Goal: Navigation & Orientation: Find specific page/section

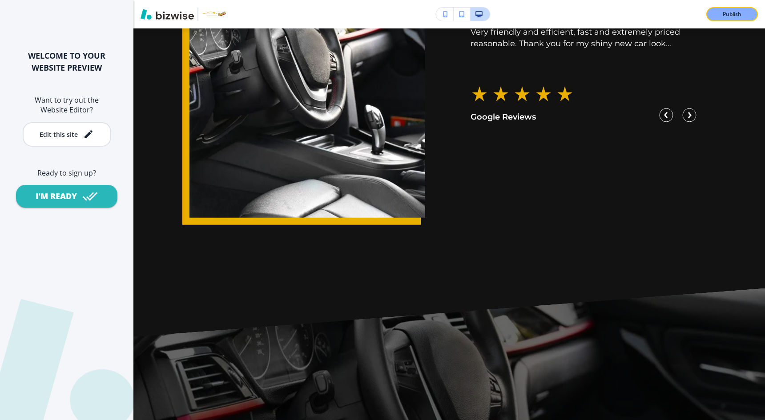
scroll to position [4340, 0]
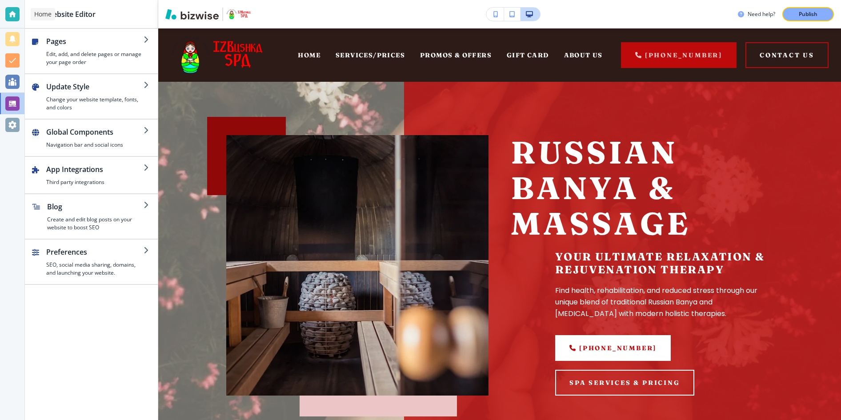
click at [8, 12] on div at bounding box center [12, 14] width 14 height 14
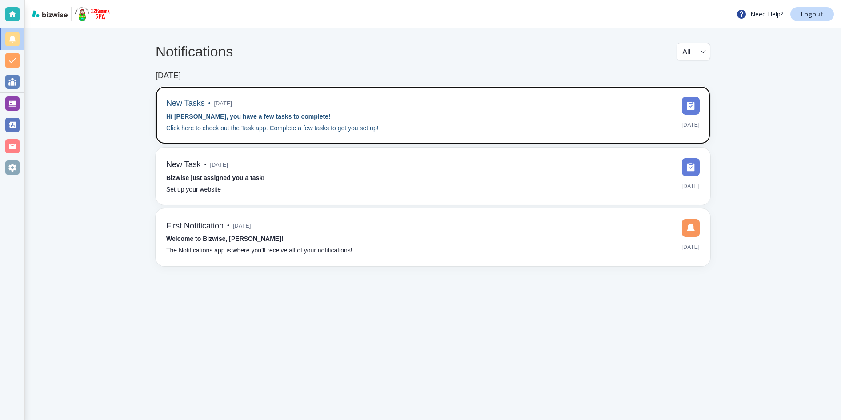
click at [217, 106] on span "[DATE]" at bounding box center [223, 103] width 18 height 13
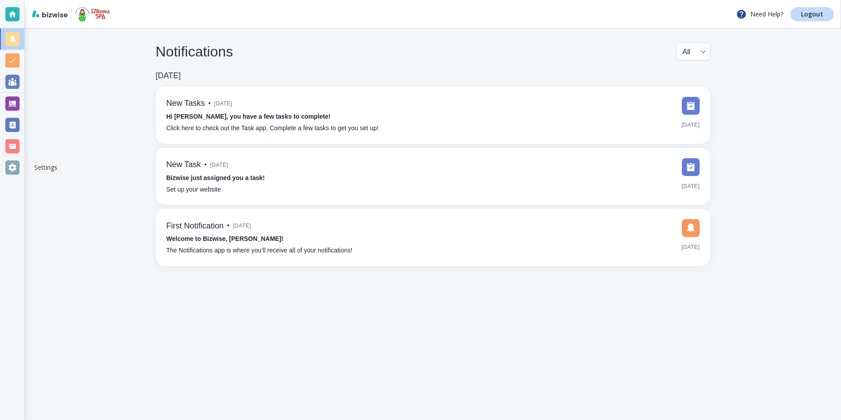
click at [9, 163] on div at bounding box center [12, 167] width 14 height 14
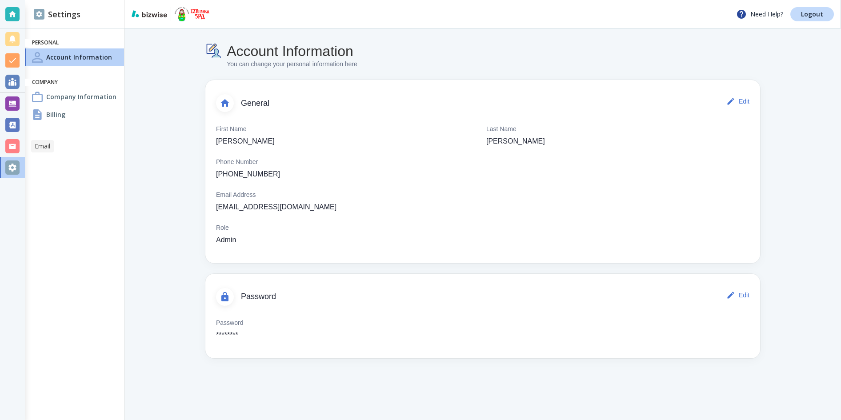
click at [9, 141] on div at bounding box center [12, 146] width 14 height 14
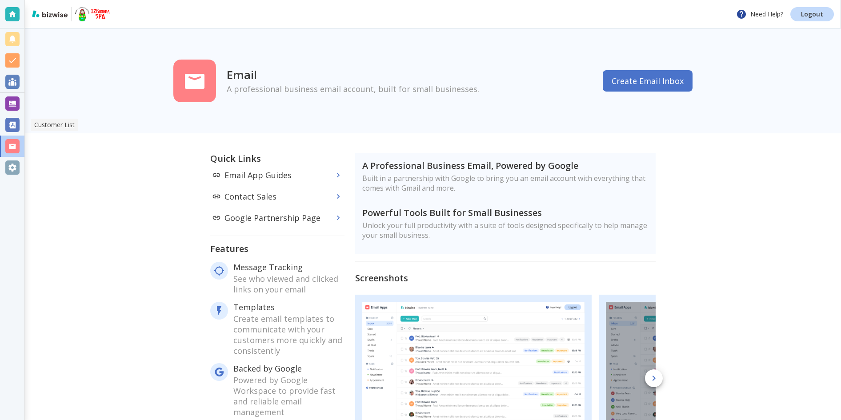
click at [13, 126] on div at bounding box center [12, 125] width 14 height 14
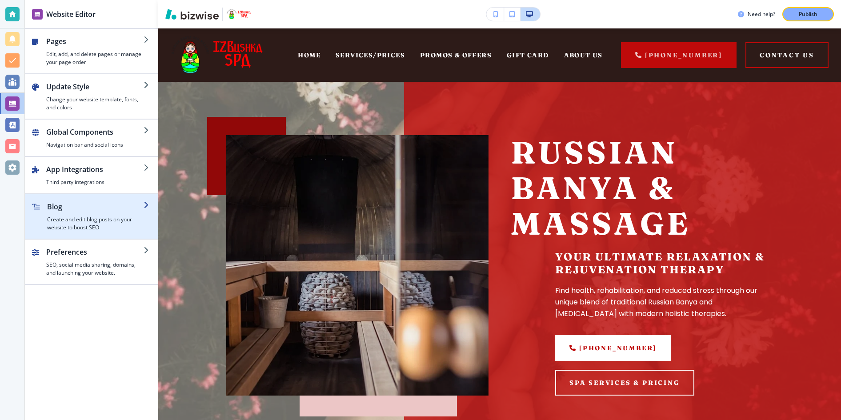
click at [123, 223] on h4 "Create and edit blog posts on your website to boost SEO" at bounding box center [95, 224] width 96 height 16
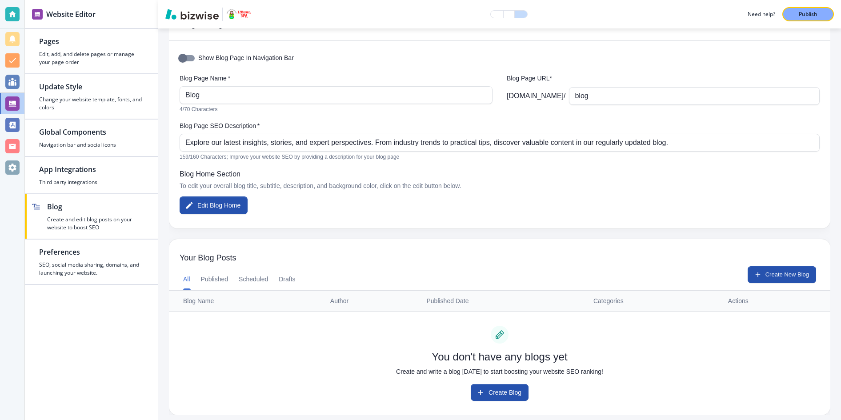
scroll to position [39, 0]
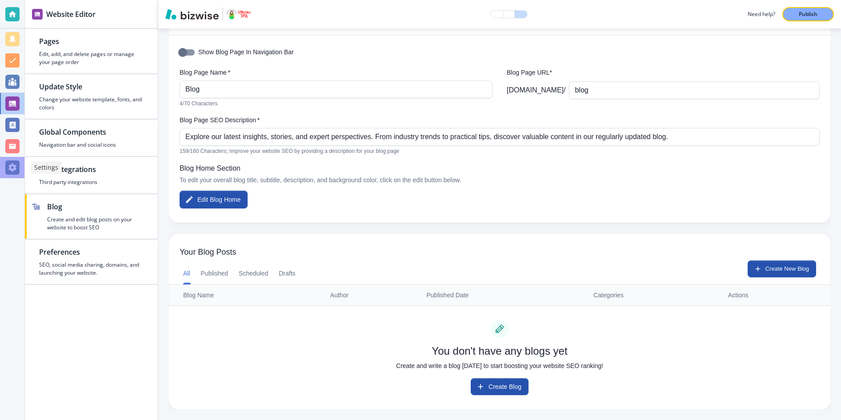
click at [12, 169] on div at bounding box center [12, 167] width 14 height 14
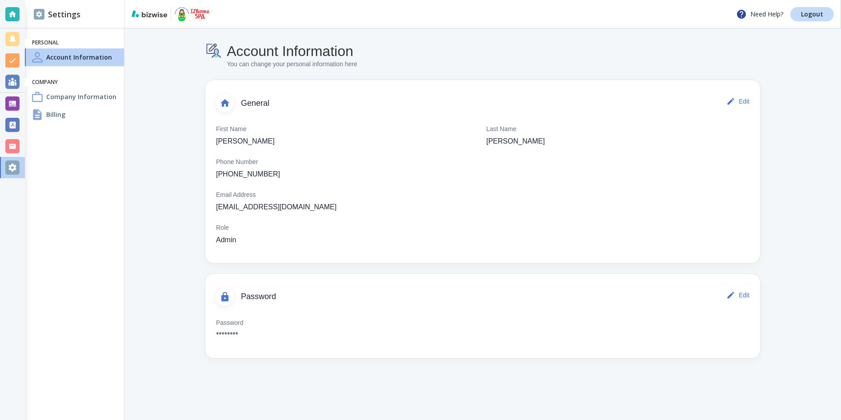
click at [74, 120] on div "Billing" at bounding box center [74, 115] width 99 height 18
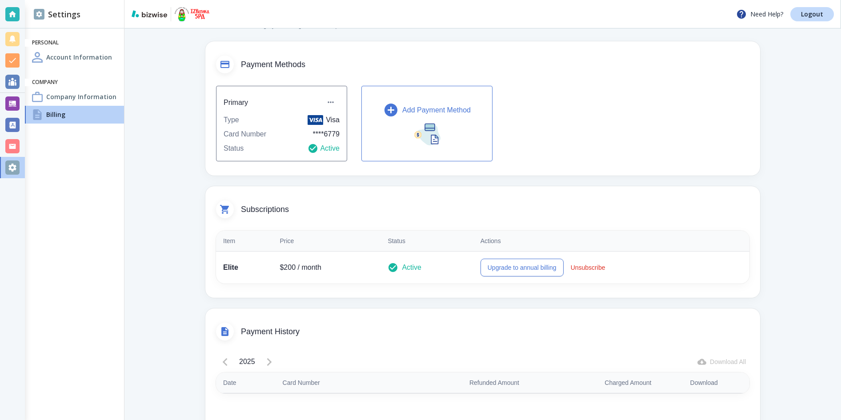
scroll to position [48, 0]
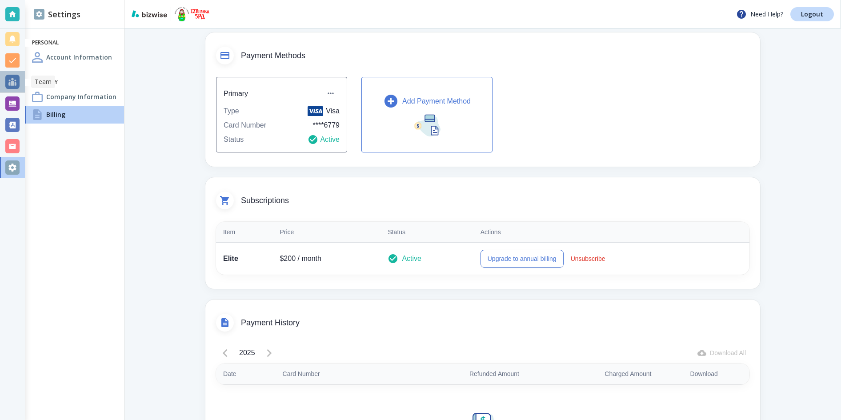
click at [11, 84] on div at bounding box center [12, 82] width 14 height 14
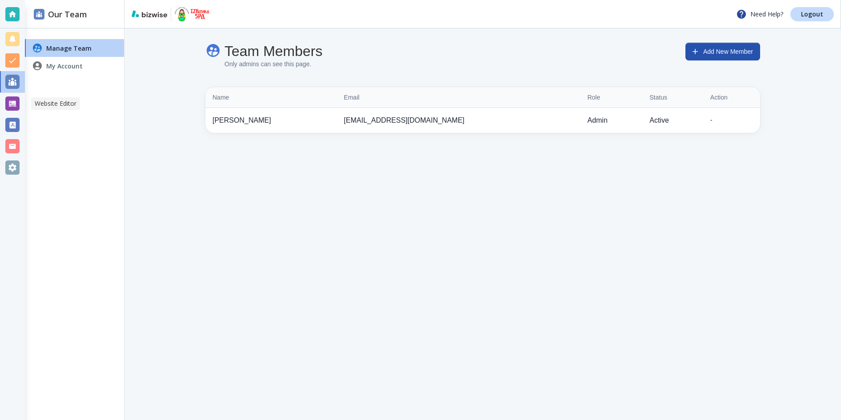
click at [14, 103] on div at bounding box center [12, 103] width 14 height 14
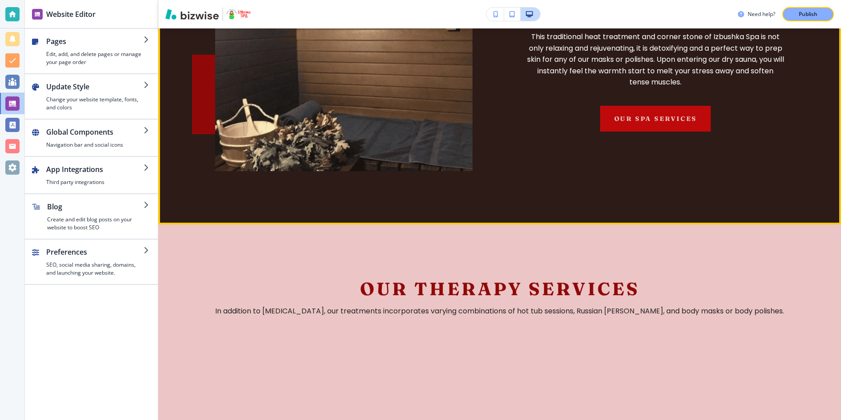
scroll to position [1247, 0]
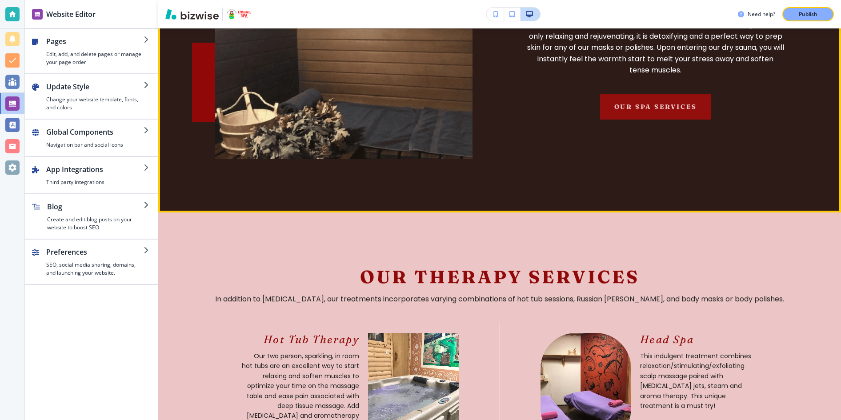
click at [644, 103] on button "OUR SPA SERVICES" at bounding box center [655, 107] width 111 height 26
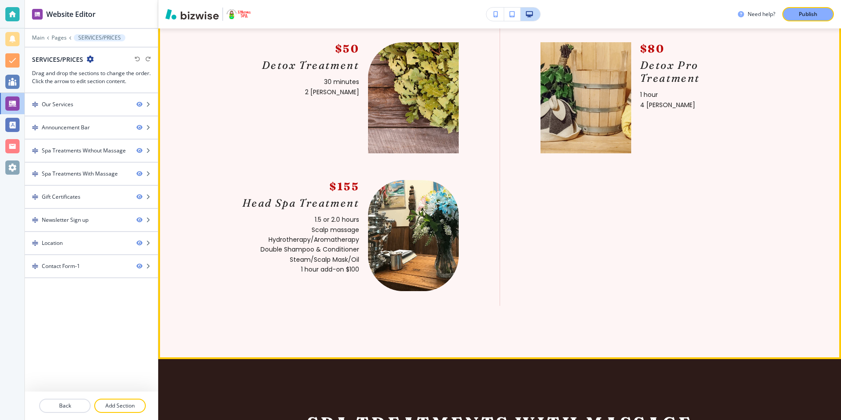
scroll to position [0, 0]
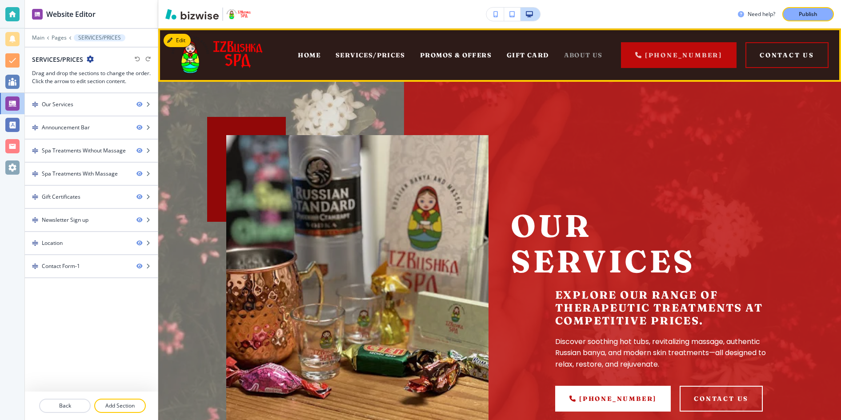
click at [596, 54] on span "ABOUT US" at bounding box center [583, 55] width 39 height 8
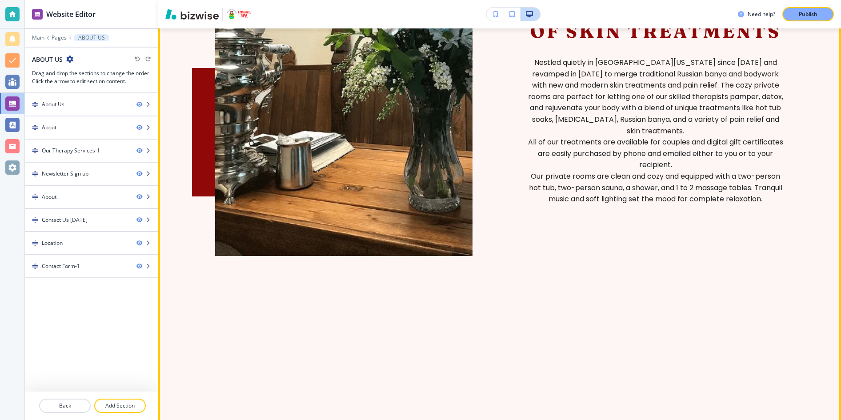
scroll to position [537, 0]
